Goal: Transaction & Acquisition: Purchase product/service

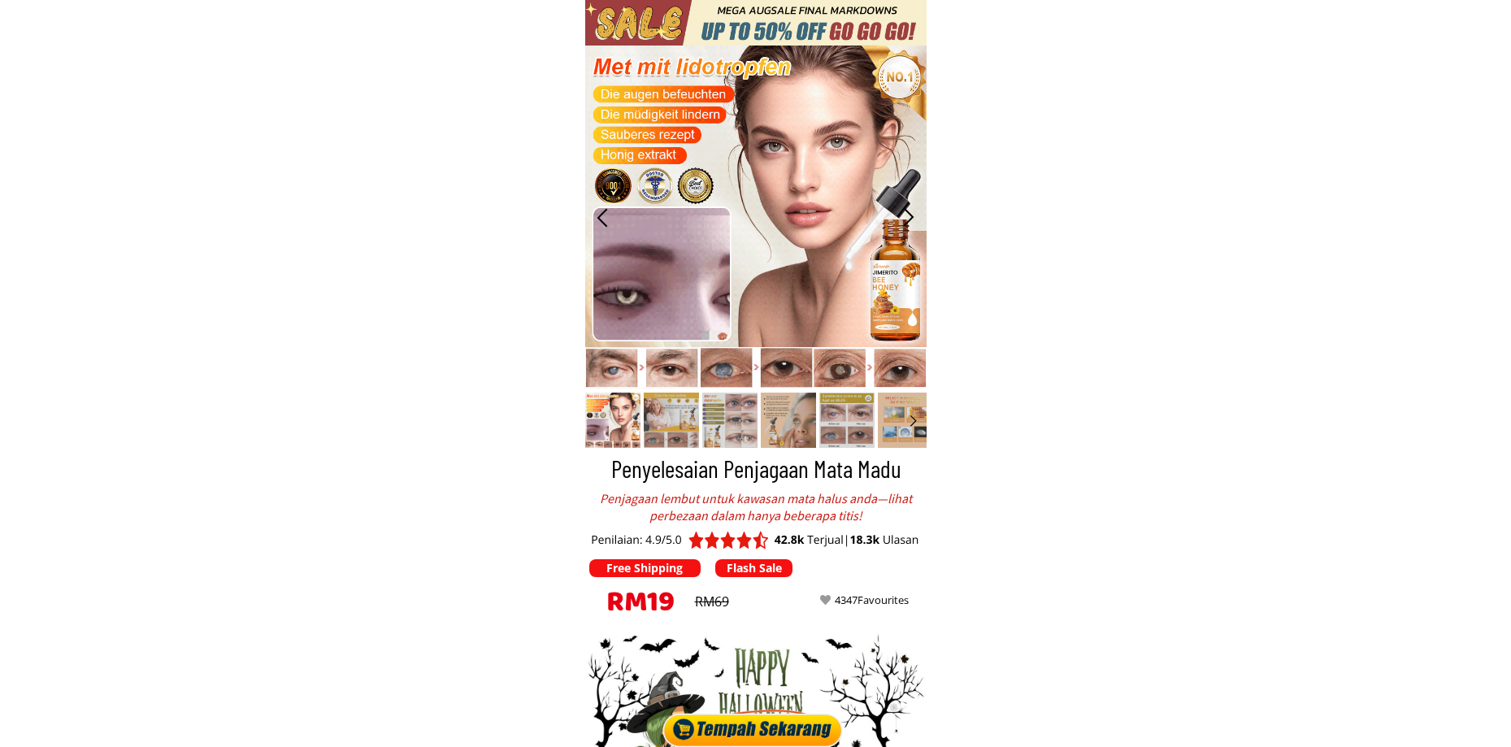
click at [752, 728] on div at bounding box center [755, 727] width 189 height 41
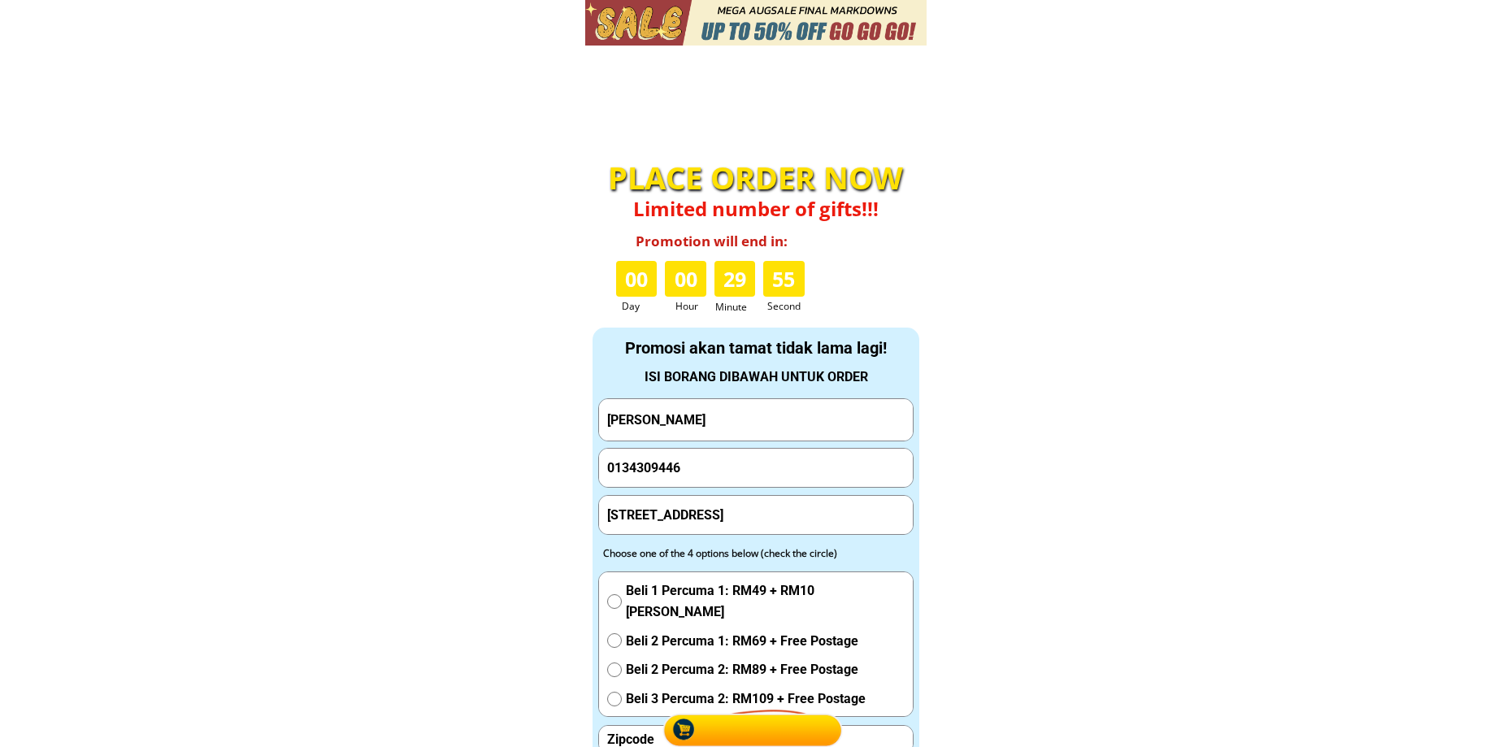
scroll to position [5363, 0]
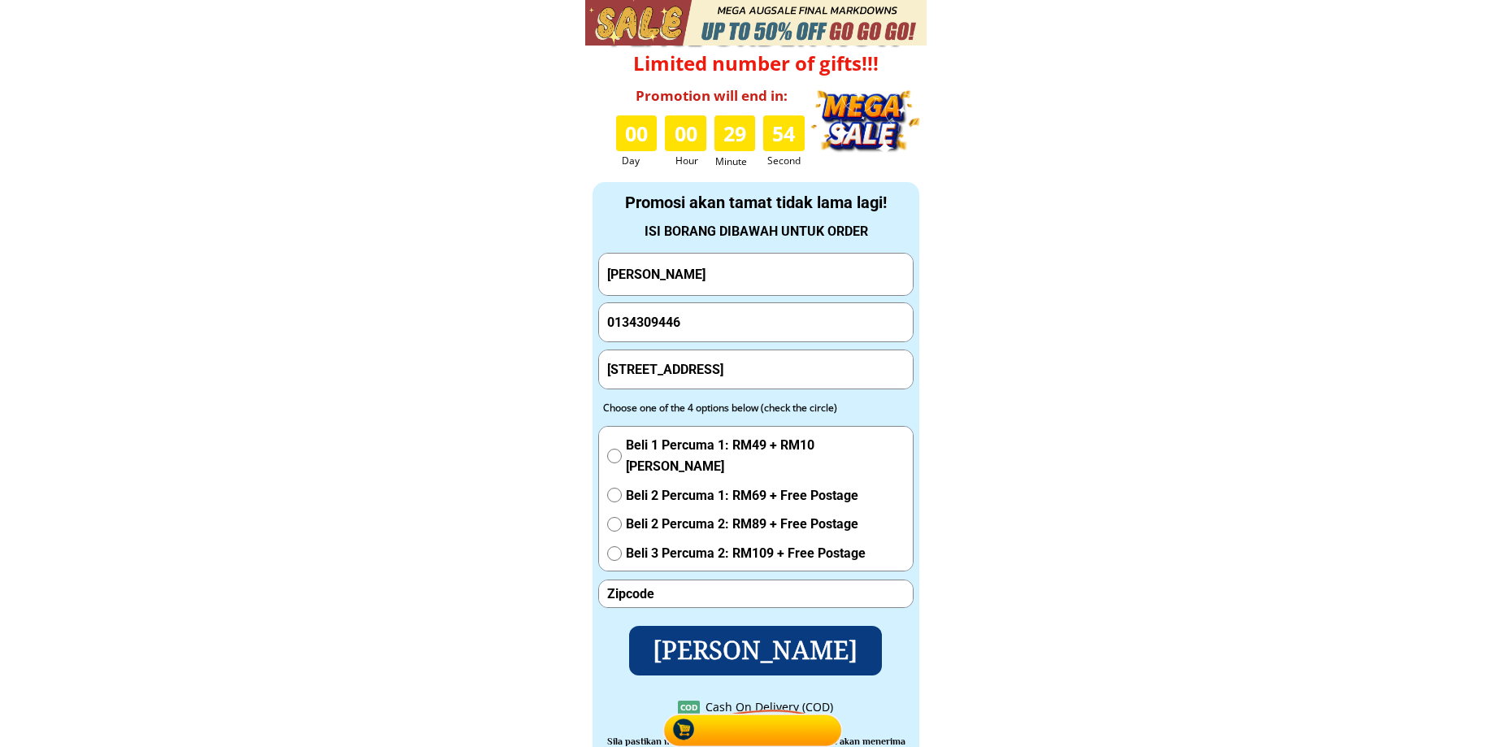
click at [738, 272] on input "[PERSON_NAME]" at bounding box center [756, 274] width 306 height 41
click at [739, 276] on input "[PERSON_NAME]" at bounding box center [756, 274] width 306 height 41
paste input "Md akhir di"
click at [735, 264] on input "[PERSON_NAME] akhir din" at bounding box center [756, 274] width 306 height 41
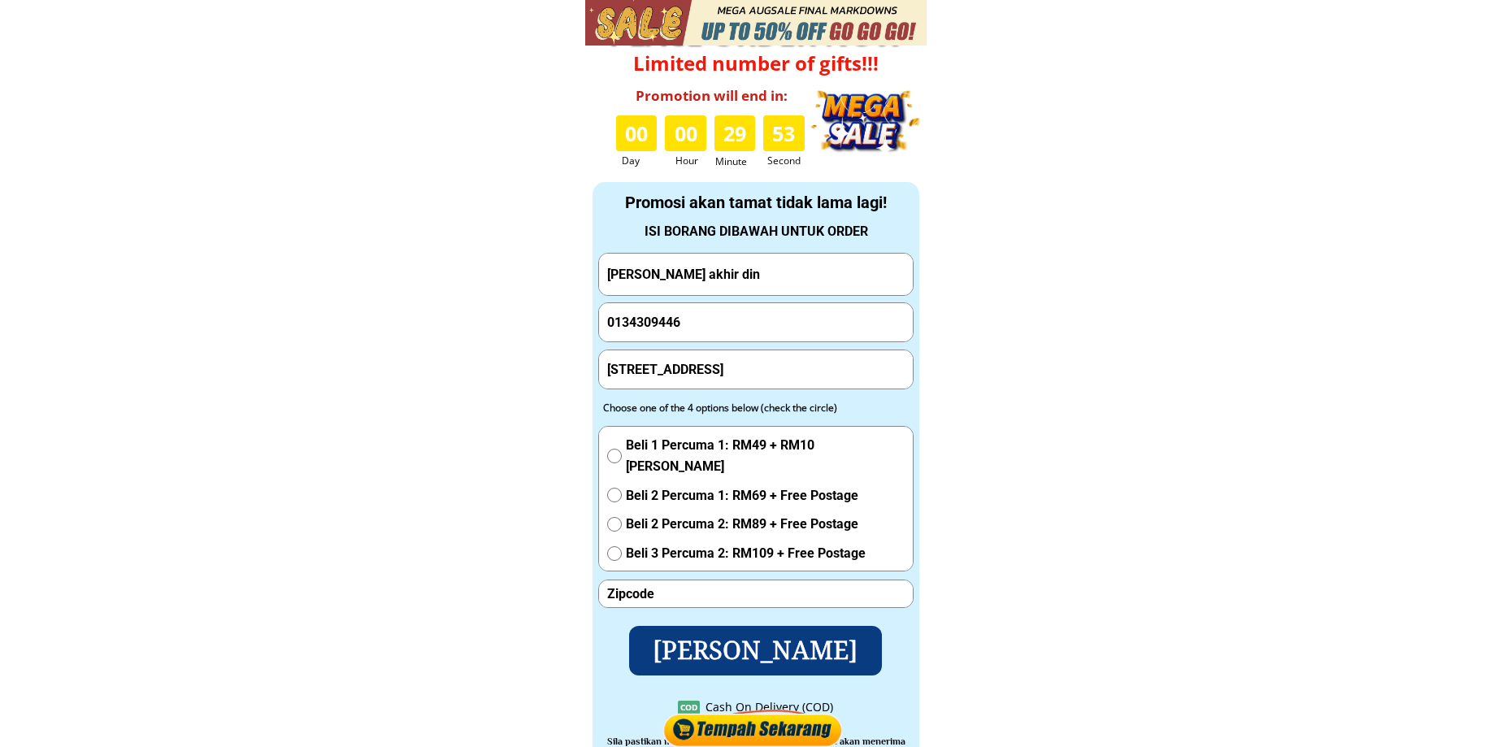
click at [735, 264] on input "[PERSON_NAME] akhir din" at bounding box center [756, 274] width 306 height 41
paste input "text"
type input "Md akhir din"
click at [676, 308] on input "0134309446" at bounding box center [756, 322] width 306 height 39
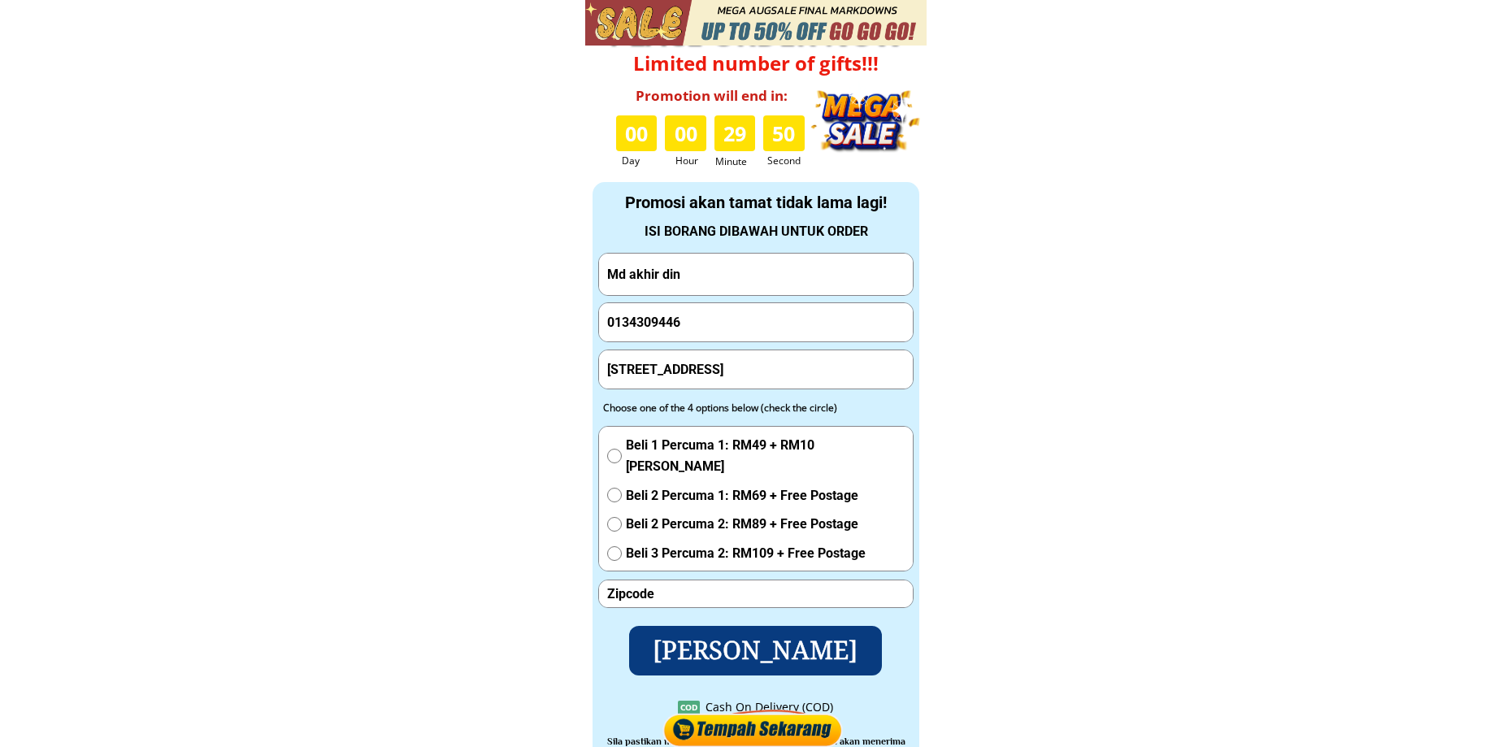
click at [697, 326] on input "0134309446" at bounding box center [756, 322] width 306 height 39
paste input "161414372"
type input "01161414372"
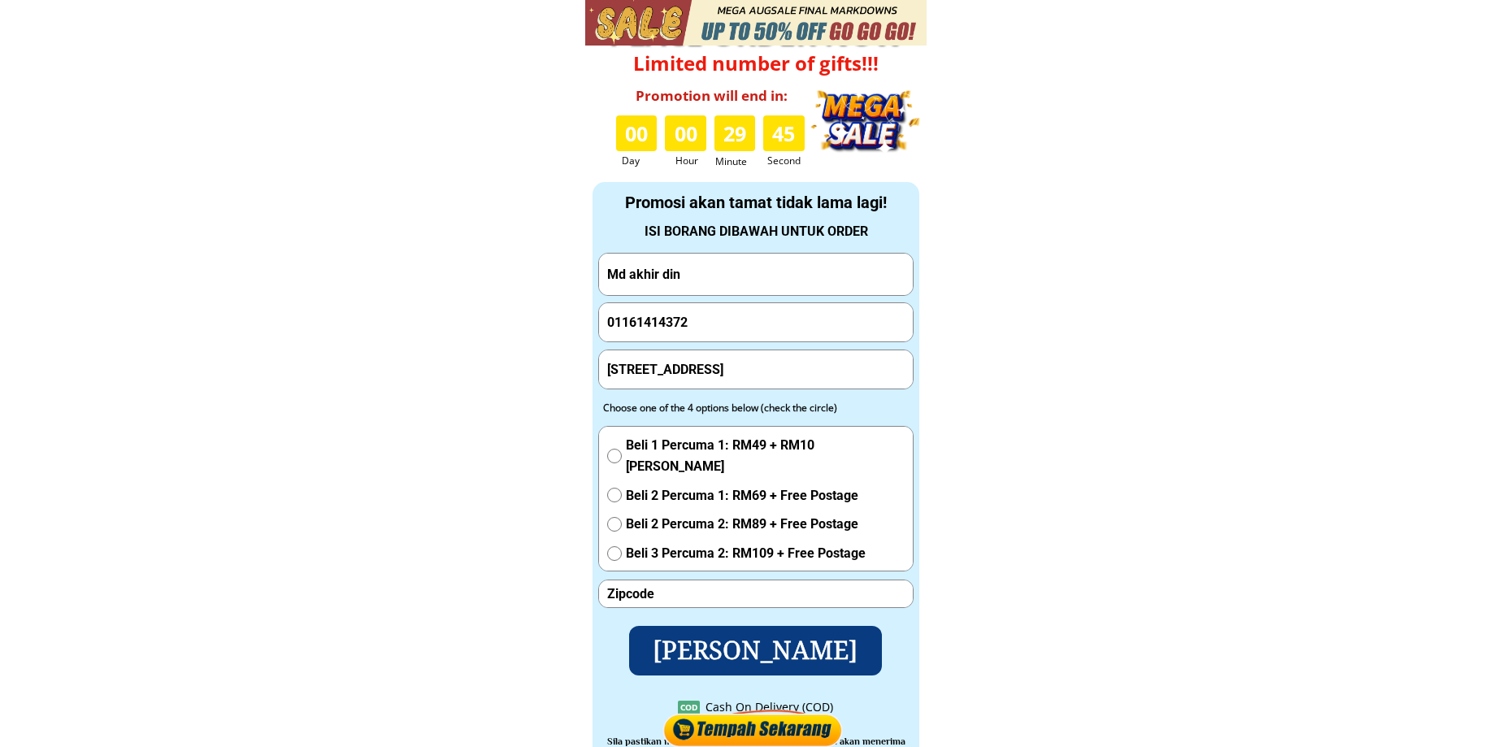
click at [753, 376] on input "[STREET_ADDRESS]" at bounding box center [756, 369] width 306 height 38
paste input "Sk seberang jaya t"
type input "Sk seberang jaya ta"
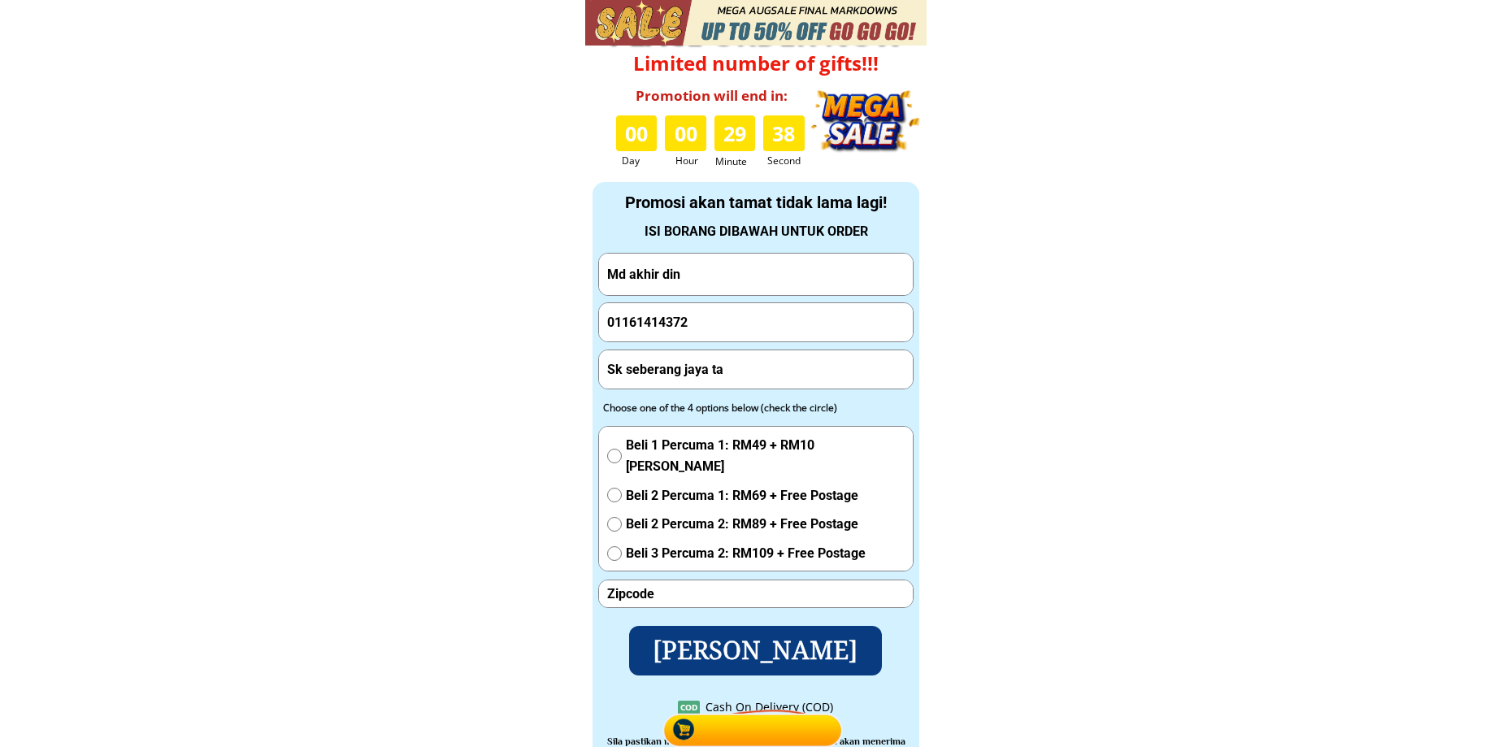
click at [682, 593] on input "number" at bounding box center [756, 594] width 306 height 27
paste input "13700"
type input "13700"
drag, startPoint x: 638, startPoint y: 443, endPoint x: 640, endPoint y: 452, distance: 9.1
click at [638, 444] on span "Beli 1 Percuma 1: RM49 + RM10 [PERSON_NAME]" at bounding box center [765, 455] width 279 height 41
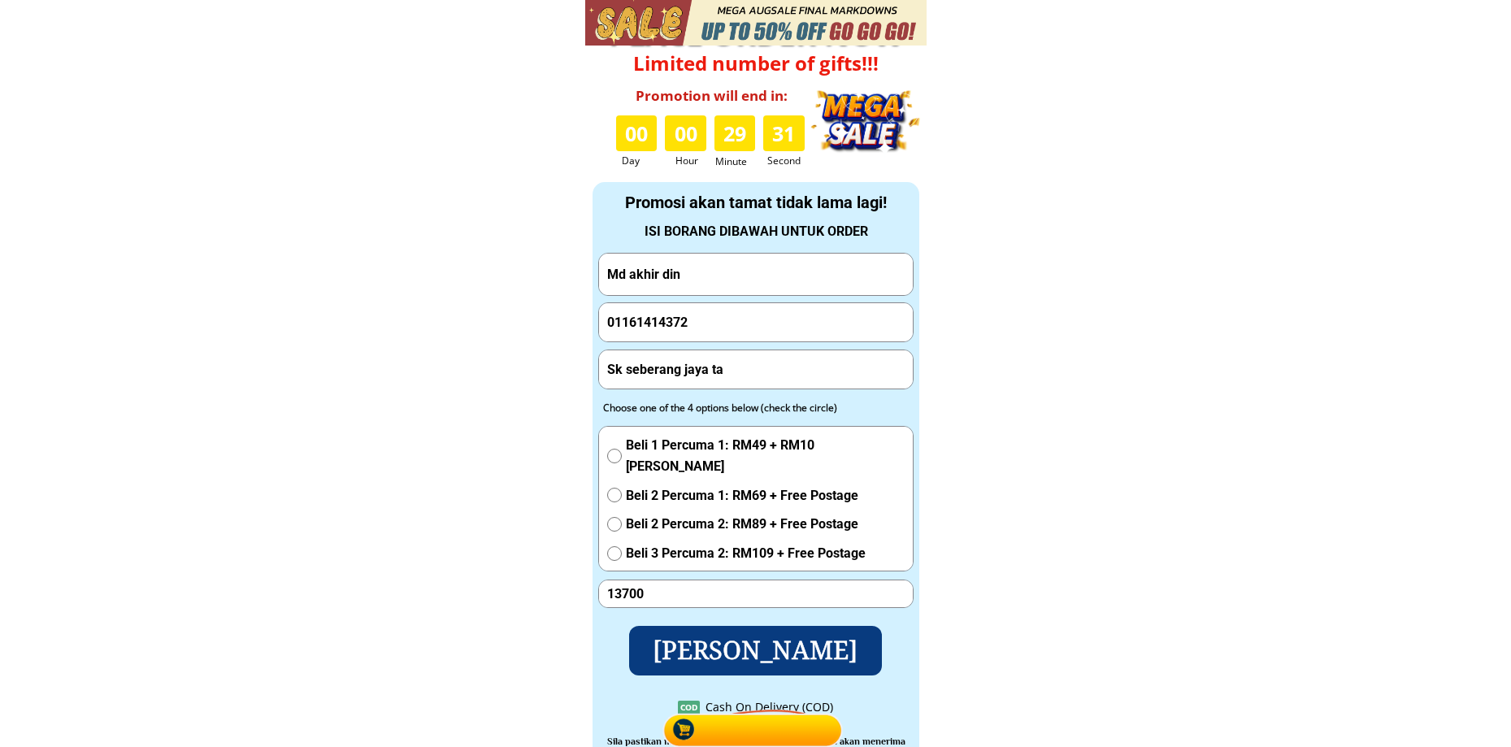
radio input "true"
click at [726, 654] on p "[PERSON_NAME]" at bounding box center [755, 650] width 255 height 50
